Goal: Navigation & Orientation: Find specific page/section

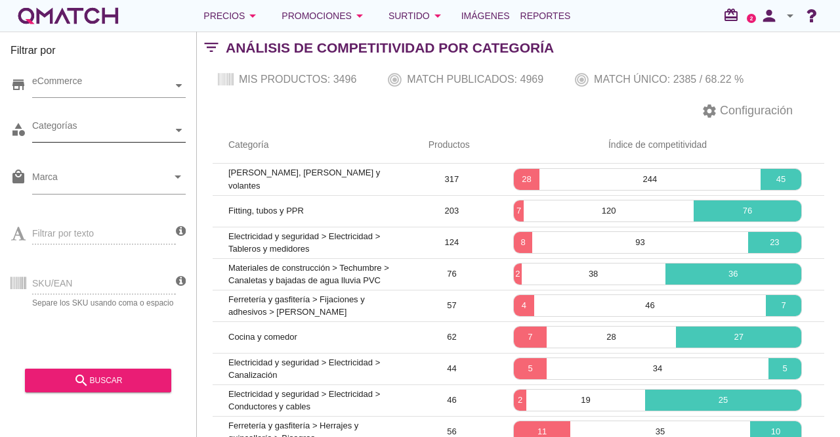
click at [126, 129] on div "Categorías" at bounding box center [102, 130] width 141 height 14
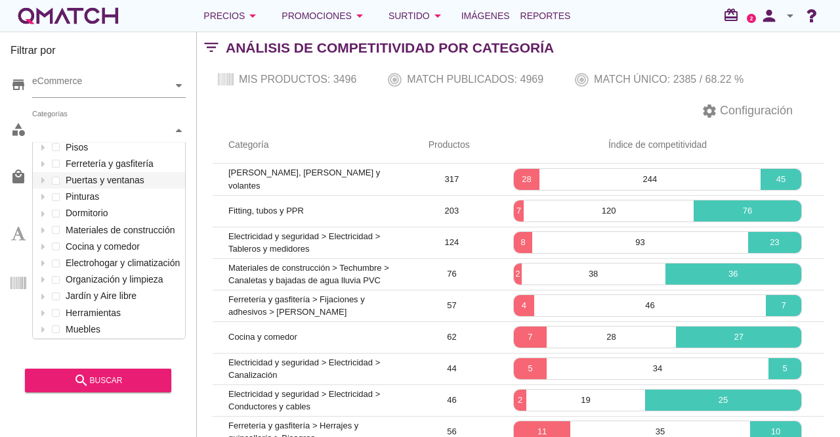
scroll to position [141, 0]
click at [134, 142] on div "Categorías Mascotas Automóvil Electricidad y seguridad Decoración e iluminación…" at bounding box center [109, 131] width 154 height 24
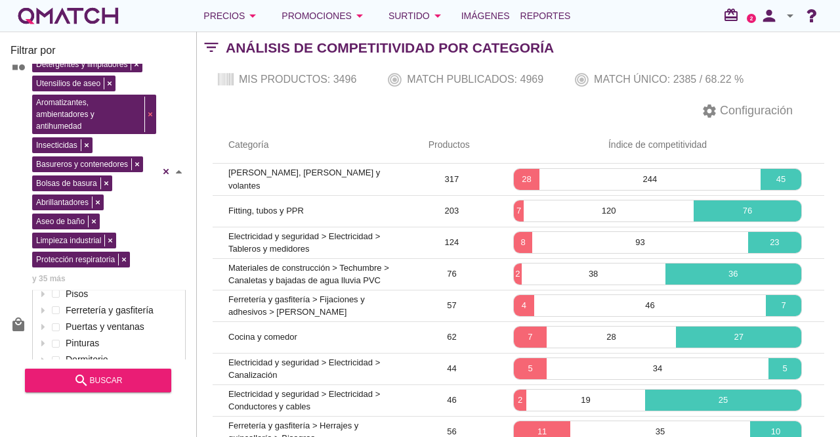
scroll to position [0, 0]
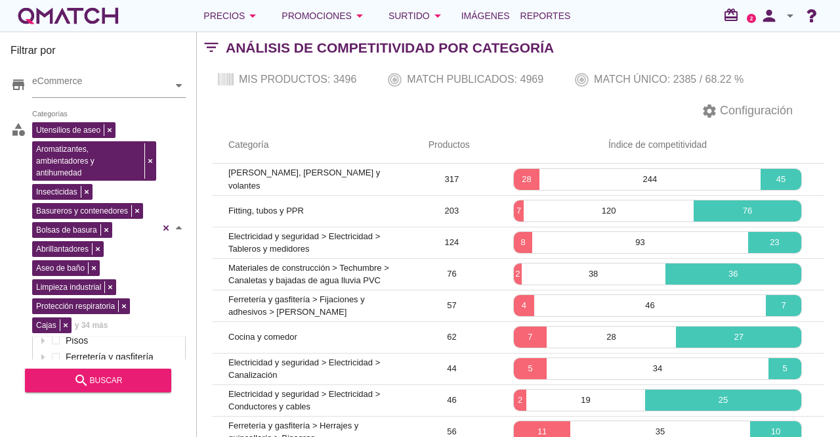
click at [136, 131] on div "Detergentes y limpiadores Utensilios de aseo Aromatizantes, ambientadores y ant…" at bounding box center [95, 226] width 127 height 214
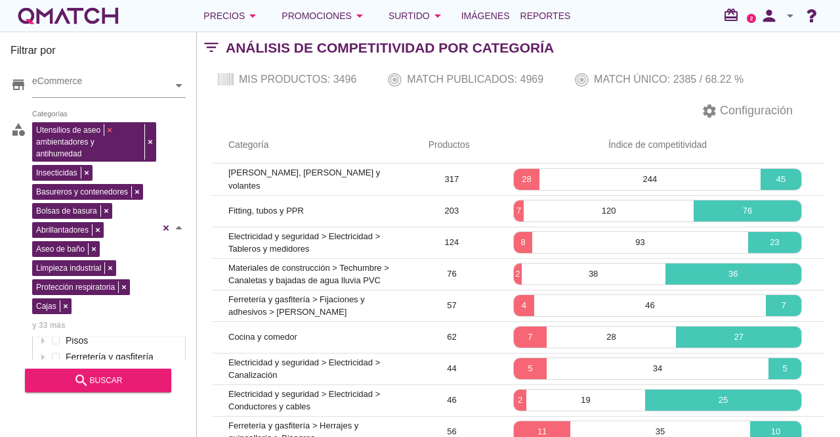
click at [108, 131] on div "Utensilios de aseo Aromatizantes, ambientadores y antihumedad Insecticidas Basu…" at bounding box center [95, 226] width 127 height 214
click at [150, 144] on div "Aromatizantes, ambientadores y antihumedad Insecticidas Basureros y contenedore…" at bounding box center [95, 226] width 127 height 214
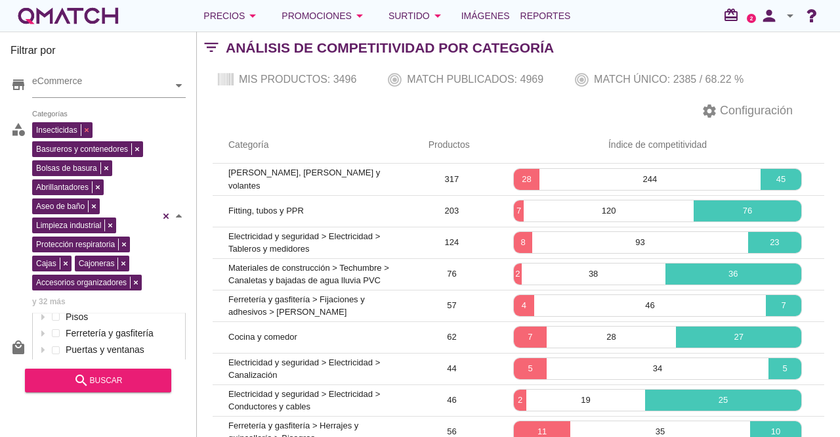
click at [88, 127] on div "Insecticidas Basureros y contenedores Bolsas de basura Abrillantadores Aseo de …" at bounding box center [95, 214] width 127 height 190
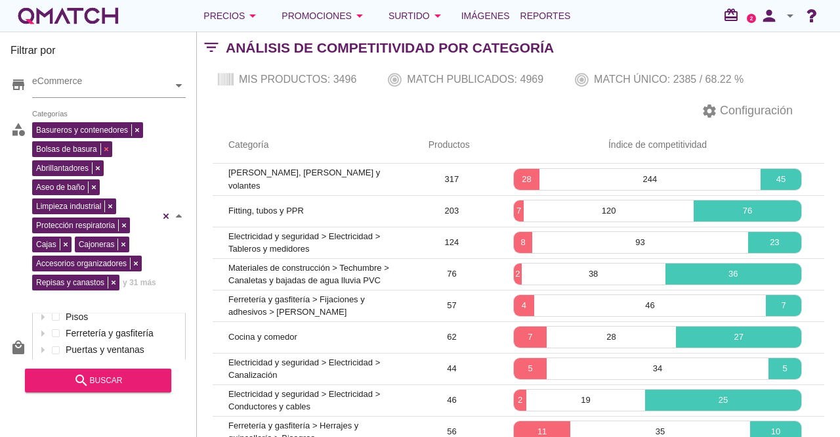
click at [105, 153] on div "Basureros y contenedores Bolsas de basura Abrillantadores Aseo de baño Limpieza…" at bounding box center [95, 214] width 127 height 190
click at [95, 153] on div "Basureros y contenedores Abrillantadores Aseo de baño Limpieza industrial Prote…" at bounding box center [95, 214] width 127 height 190
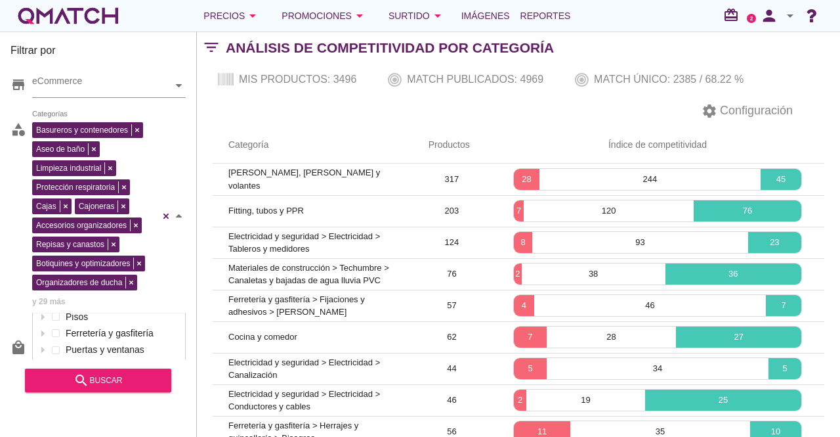
click at [95, 153] on div "Basureros y contenedores Aseo de baño Limpieza industrial Protección respirator…" at bounding box center [95, 214] width 127 height 190
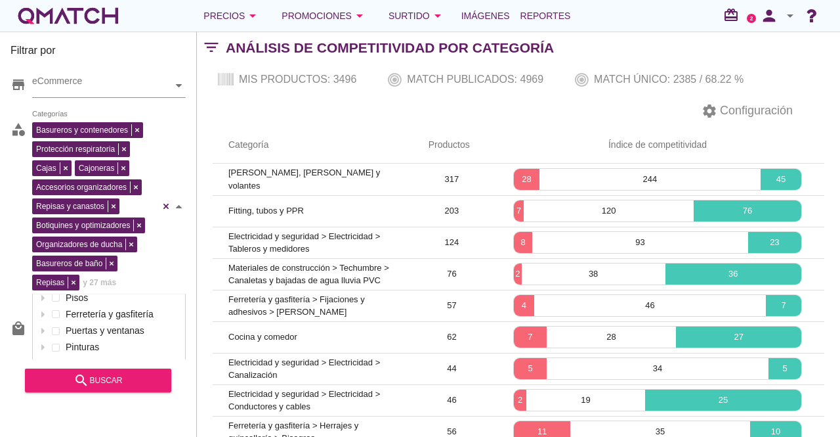
click at [104, 150] on div "Basureros y contenedores Limpieza industrial Protección respiratoria Cajas Cajo…" at bounding box center [95, 204] width 127 height 171
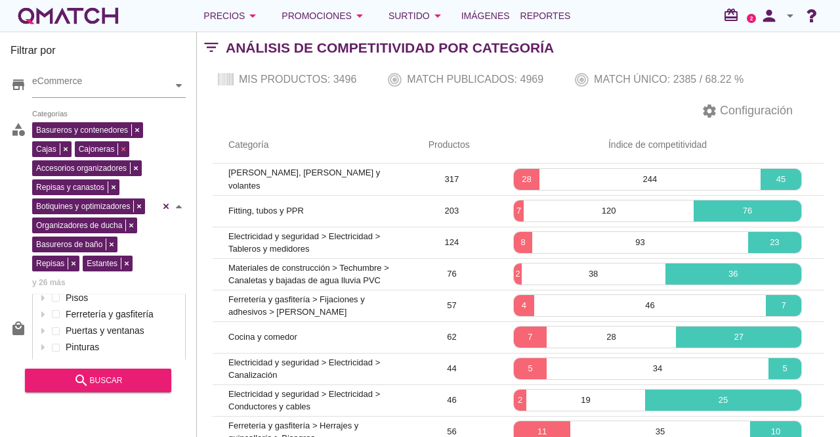
click at [121, 149] on div "Basureros y contenedores Protección respiratoria Cajas Cajoneras Accesorios org…" at bounding box center [95, 204] width 127 height 171
click at [123, 224] on div "Basureros y contenedores Cajas Cajoneras Accesorios organizadores Repisas y can…" at bounding box center [95, 204] width 127 height 171
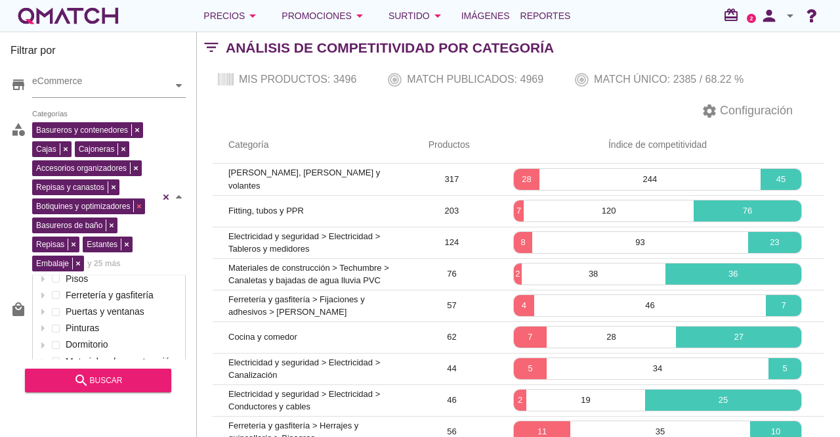
scroll to position [66, 0]
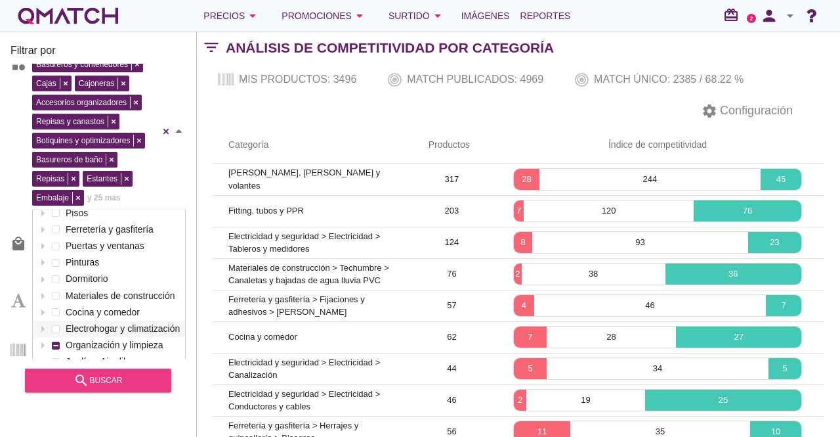
click at [113, 378] on div "search buscar" at bounding box center [97, 380] width 125 height 16
